Goal: Information Seeking & Learning: Learn about a topic

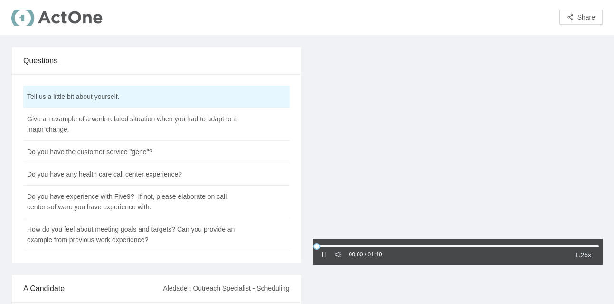
click at [325, 258] on icon "pause" at bounding box center [324, 254] width 7 height 7
click at [325, 258] on icon "caret-right" at bounding box center [324, 254] width 7 height 7
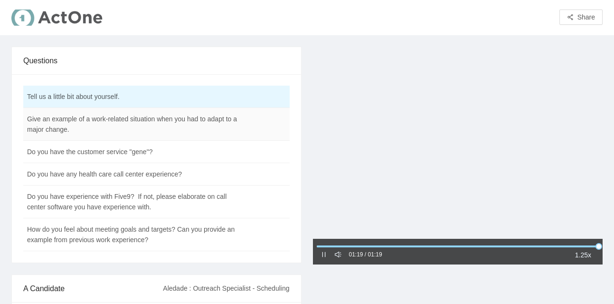
click at [155, 127] on td "Give an example of a work-related situation when you had to adapt to a major ch…" at bounding box center [132, 124] width 219 height 33
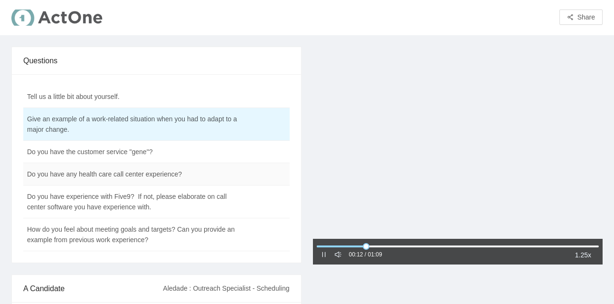
click at [142, 182] on td "Do you have any health care call center experience?" at bounding box center [132, 174] width 219 height 22
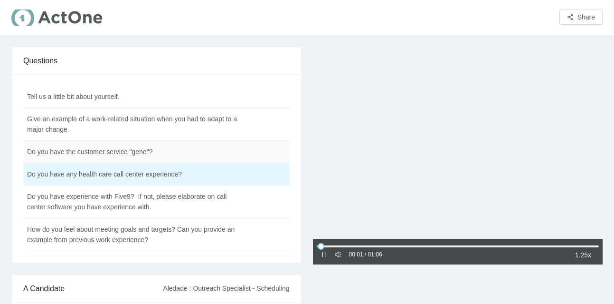
click at [139, 162] on td "Do you have the customer service "gene"?" at bounding box center [132, 152] width 219 height 22
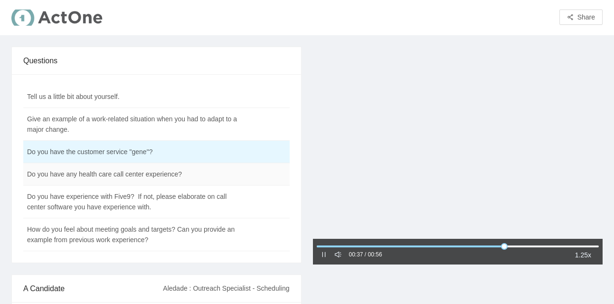
click at [132, 175] on td "Do you have any health care call center experience?" at bounding box center [132, 174] width 219 height 22
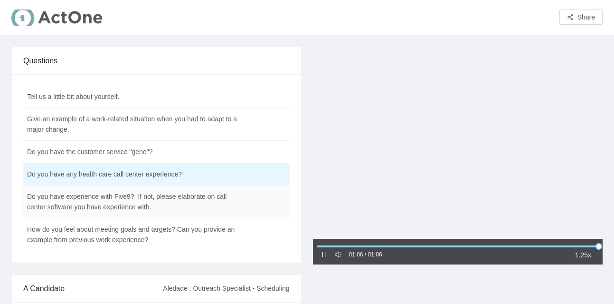
click at [98, 198] on td "Do you have experience with Five9? If not, please elaborate on call center soft…" at bounding box center [132, 201] width 219 height 33
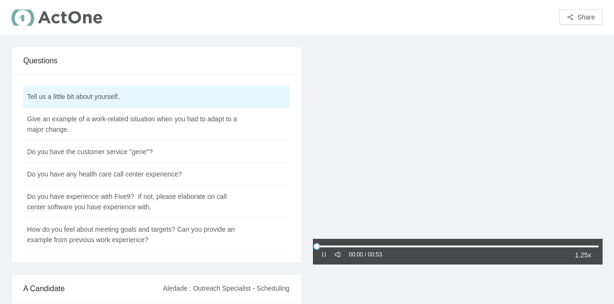
click at [322, 254] on icon "pause" at bounding box center [324, 254] width 7 height 7
click at [322, 254] on icon "caret-right" at bounding box center [324, 254] width 7 height 7
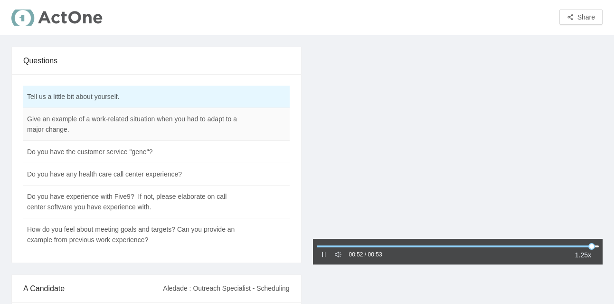
click at [86, 131] on td "Give an example of a work-related situation when you had to adapt to a major ch…" at bounding box center [132, 124] width 219 height 33
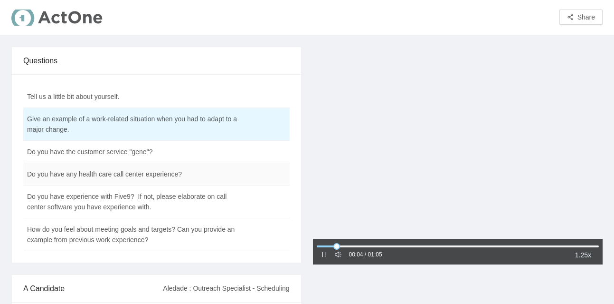
click at [81, 176] on td "Do you have any health care call center experience?" at bounding box center [132, 174] width 219 height 22
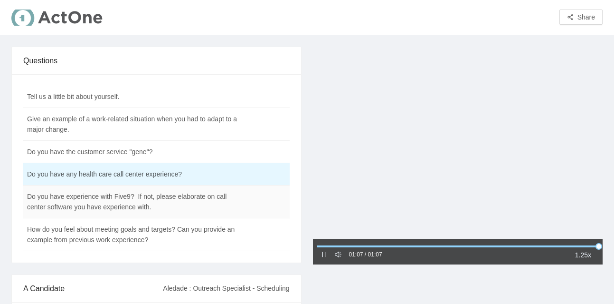
click at [153, 200] on td "Do you have experience with Five9? If not, please elaborate on call center soft…" at bounding box center [132, 201] width 219 height 33
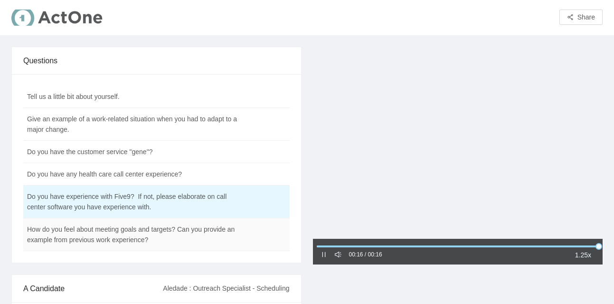
click at [134, 234] on td "How do you feel about meeting goals and targets? Can you provide an example fro…" at bounding box center [132, 234] width 219 height 33
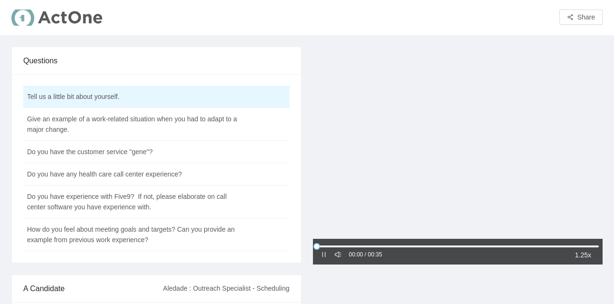
click at [324, 260] on div "00:00 / 00:35" at bounding box center [352, 254] width 62 height 11
click at [322, 259] on div at bounding box center [324, 254] width 7 height 10
click at [324, 251] on icon "pause" at bounding box center [324, 254] width 7 height 7
click at [324, 251] on icon "caret-right" at bounding box center [324, 254] width 7 height 7
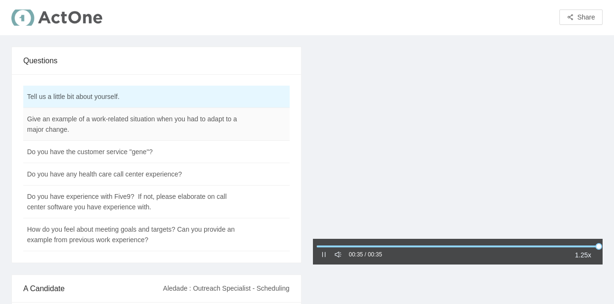
click at [149, 124] on td "Give an example of a work-related situation when you had to adapt to a major ch…" at bounding box center [132, 124] width 219 height 33
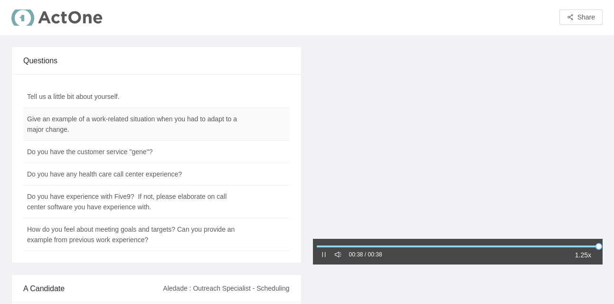
click at [126, 132] on td "Give an example of a work-related situation when you had to adapt to a major ch…" at bounding box center [132, 124] width 219 height 33
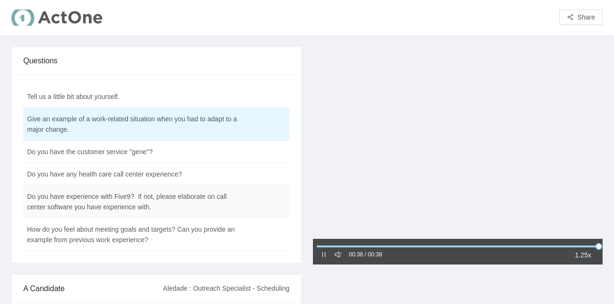
drag, startPoint x: 303, startPoint y: 210, endPoint x: 225, endPoint y: 198, distance: 79.2
click at [225, 198] on div "Questions Tell us a little bit about yourself. Give an example of a work-relate…" at bounding box center [307, 269] width 603 height 445
click at [138, 168] on td "Do you have any health care call center experience?" at bounding box center [132, 174] width 219 height 22
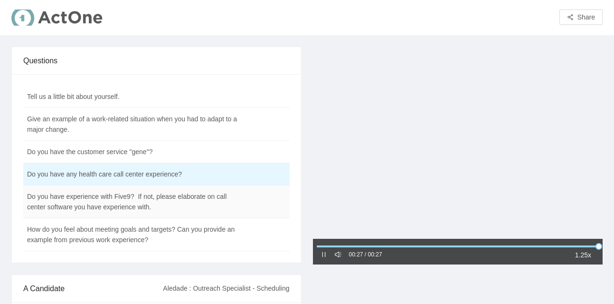
click at [82, 210] on td "Do you have experience with Five9? If not, please elaborate on call center soft…" at bounding box center [132, 201] width 219 height 33
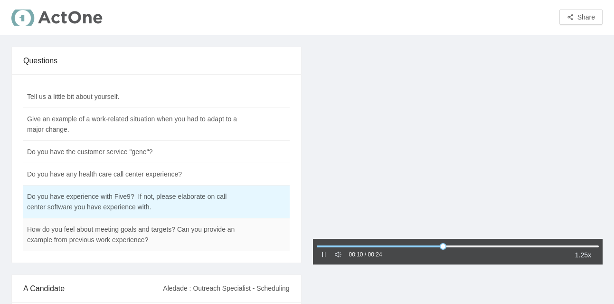
click at [99, 233] on td "How do you feel about meeting goals and targets? Can you provide an example fro…" at bounding box center [132, 234] width 219 height 33
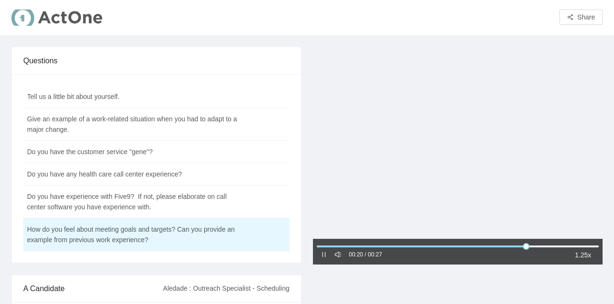
click at [322, 260] on div "00:20 / 00:27 1.25x" at bounding box center [458, 252] width 290 height 26
click at [323, 256] on icon "pause" at bounding box center [324, 254] width 7 height 7
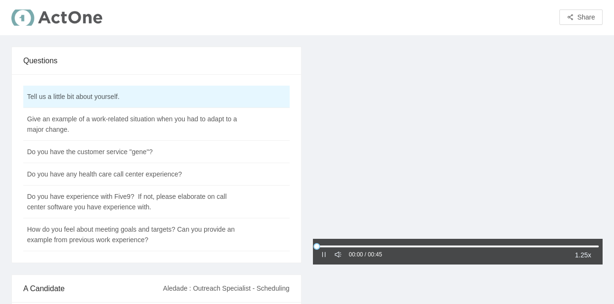
click at [325, 252] on icon "pause" at bounding box center [323, 254] width 3 height 5
click at [325, 252] on icon "caret-right" at bounding box center [324, 254] width 7 height 7
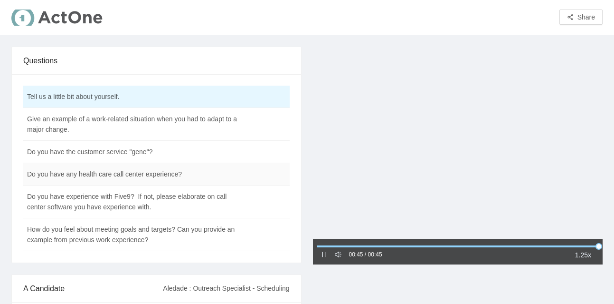
click at [115, 178] on td "Do you have any health care call center experience?" at bounding box center [132, 174] width 219 height 22
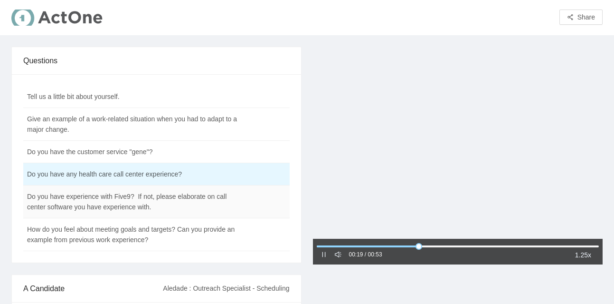
click at [102, 200] on td "Do you have experience with Five9? If not, please elaborate on call center soft…" at bounding box center [132, 201] width 219 height 33
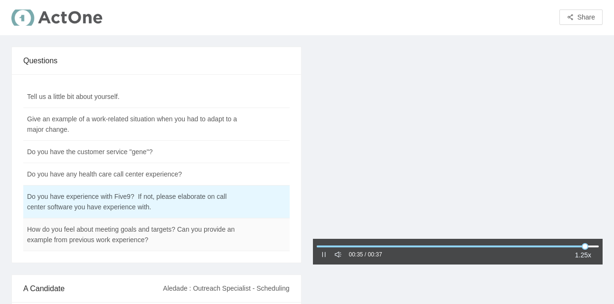
click at [86, 230] on td "How do you feel about meeting goals and targets? Can you provide an example fro…" at bounding box center [132, 234] width 219 height 33
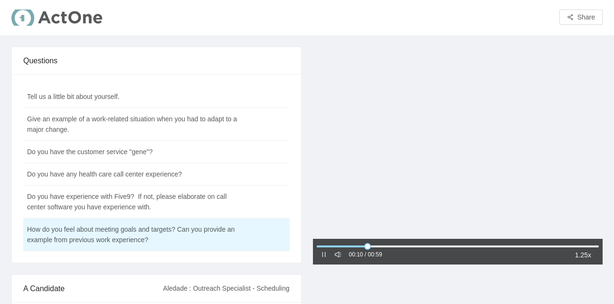
click at [323, 260] on div "00:10 / 00:59" at bounding box center [352, 254] width 62 height 11
click at [324, 257] on icon "pause" at bounding box center [324, 254] width 7 height 7
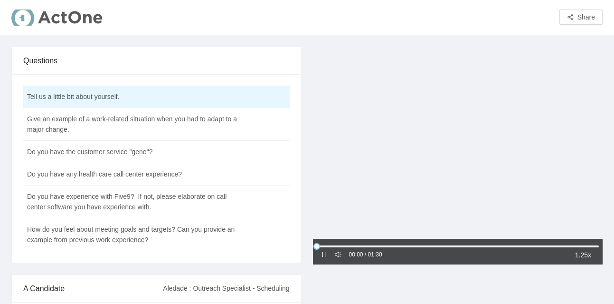
click at [325, 256] on icon "pause" at bounding box center [324, 254] width 7 height 7
click at [325, 256] on icon "caret-right" at bounding box center [324, 254] width 7 height 7
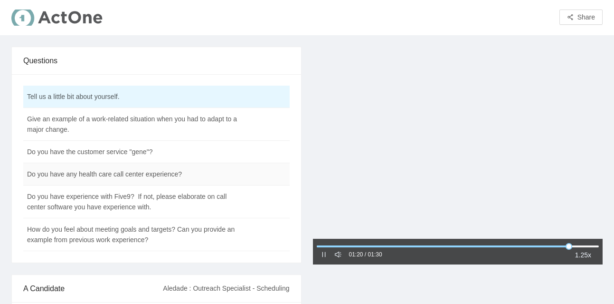
click at [156, 181] on td "Do you have any health care call center experience?" at bounding box center [132, 174] width 219 height 22
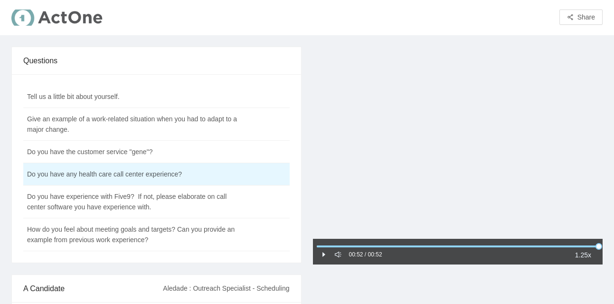
click at [324, 260] on div "00:52 / 00:52 1.25x" at bounding box center [458, 252] width 290 height 26
click at [324, 257] on icon "caret-right" at bounding box center [324, 254] width 7 height 7
click at [324, 257] on icon "pause" at bounding box center [324, 254] width 7 height 7
click at [324, 257] on icon "caret-right" at bounding box center [324, 254] width 7 height 7
click at [330, 248] on div at bounding box center [458, 246] width 283 height 6
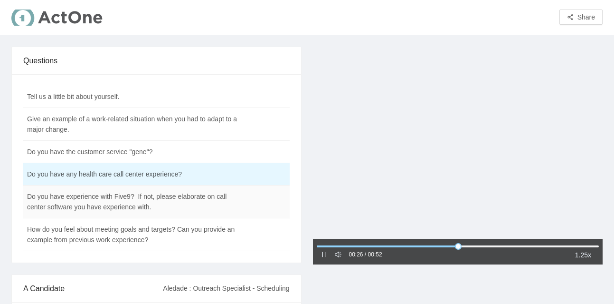
click at [221, 200] on td "Do you have experience with Five9? If not, please elaborate on call center soft…" at bounding box center [132, 201] width 219 height 33
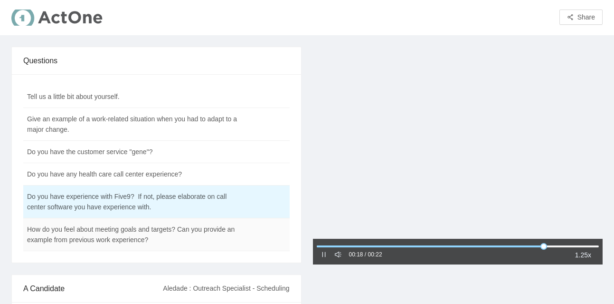
click at [129, 234] on td "How do you feel about meeting goals and targets? Can you provide an example fro…" at bounding box center [132, 234] width 219 height 33
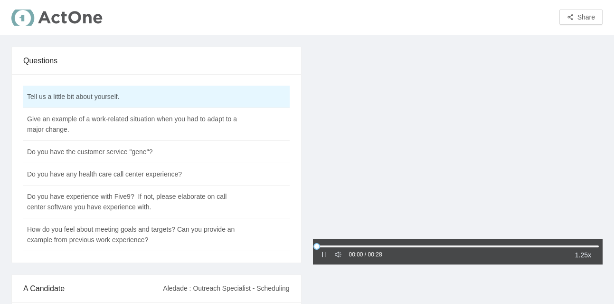
click at [323, 257] on icon "pause" at bounding box center [324, 254] width 7 height 7
click at [323, 257] on icon "caret-right" at bounding box center [324, 254] width 7 height 7
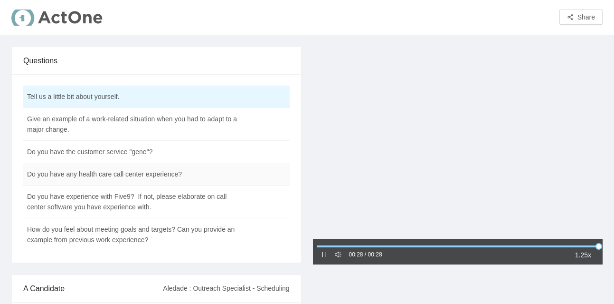
click at [157, 174] on td "Do you have any health care call center experience?" at bounding box center [132, 174] width 219 height 22
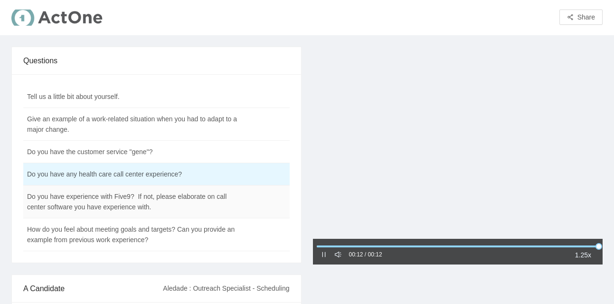
click at [142, 204] on td "Do you have experience with Five9? If not, please elaborate on call center soft…" at bounding box center [132, 201] width 219 height 33
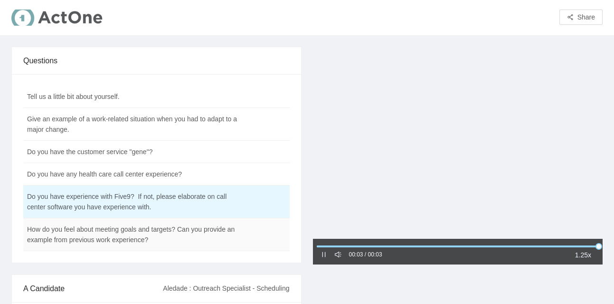
click at [139, 237] on td "How do you feel about meeting goals and targets? Can you provide an example fro…" at bounding box center [132, 234] width 219 height 33
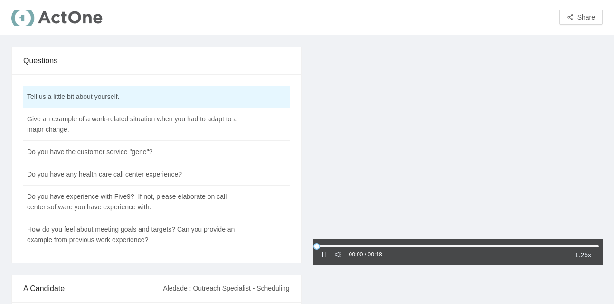
click at [322, 256] on icon "pause" at bounding box center [323, 254] width 3 height 5
click at [322, 256] on icon "caret-right" at bounding box center [324, 254] width 7 height 7
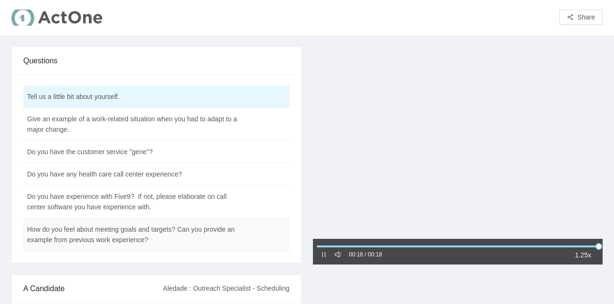
click at [186, 220] on td "How do you feel about meeting goals and targets? Can you provide an example fro…" at bounding box center [132, 234] width 219 height 33
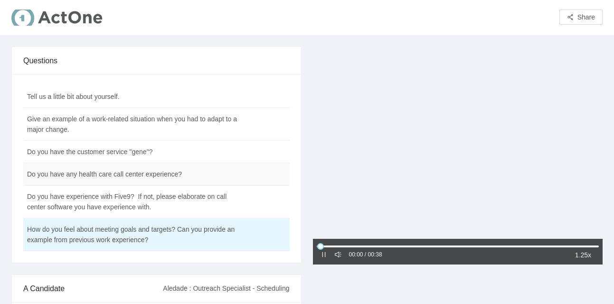
click at [185, 170] on td "Do you have any health care call center experience?" at bounding box center [132, 174] width 219 height 22
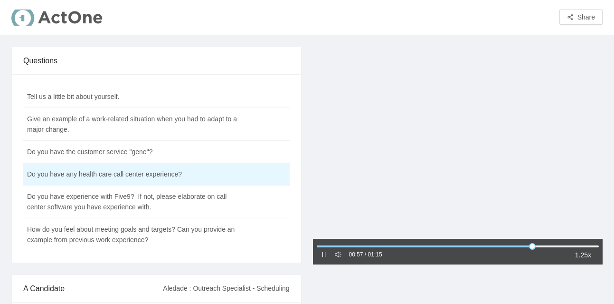
click at [320, 254] on div "00:57 / 01:15 1.25x" at bounding box center [458, 252] width 290 height 26
click at [326, 258] on div at bounding box center [324, 254] width 7 height 10
click at [323, 257] on icon "pause" at bounding box center [324, 254] width 7 height 7
click at [323, 257] on icon "caret-right" at bounding box center [324, 254] width 7 height 7
click at [185, 194] on td "Do you have experience with Five9? If not, please elaborate on call center soft…" at bounding box center [132, 201] width 219 height 33
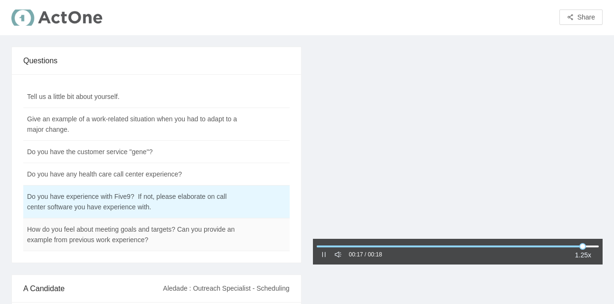
click at [129, 235] on td "How do you feel about meeting goals and targets? Can you provide an example fro…" at bounding box center [132, 234] width 219 height 33
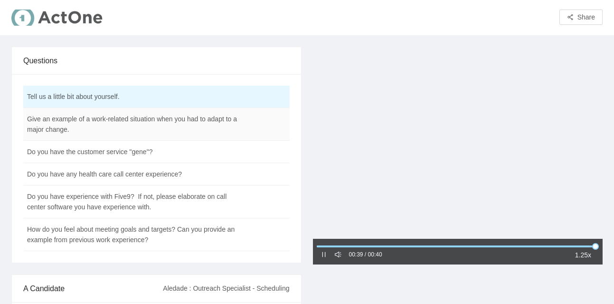
click at [58, 123] on td "Give an example of a work-related situation when you had to adapt to a major ch…" at bounding box center [132, 124] width 219 height 33
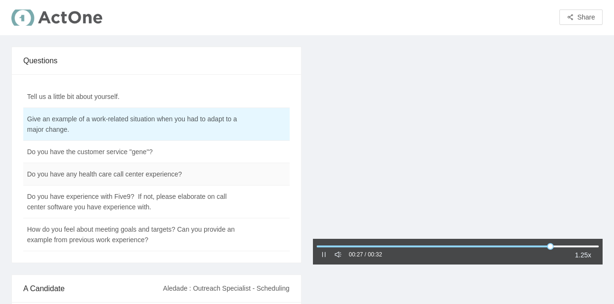
click at [105, 177] on td "Do you have any health care call center experience?" at bounding box center [132, 174] width 219 height 22
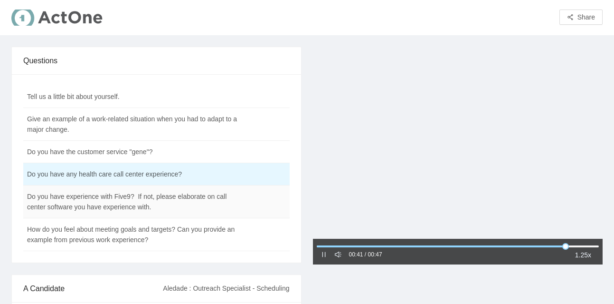
click at [103, 198] on td "Do you have experience with Five9? If not, please elaborate on call center soft…" at bounding box center [132, 201] width 219 height 33
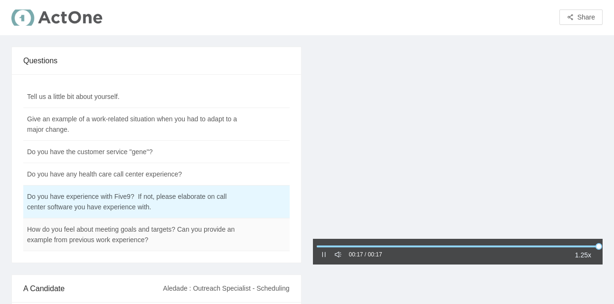
click at [67, 236] on td "How do you feel about meeting goals and targets? Can you provide an example fro…" at bounding box center [132, 234] width 219 height 33
